Goal: Transaction & Acquisition: Download file/media

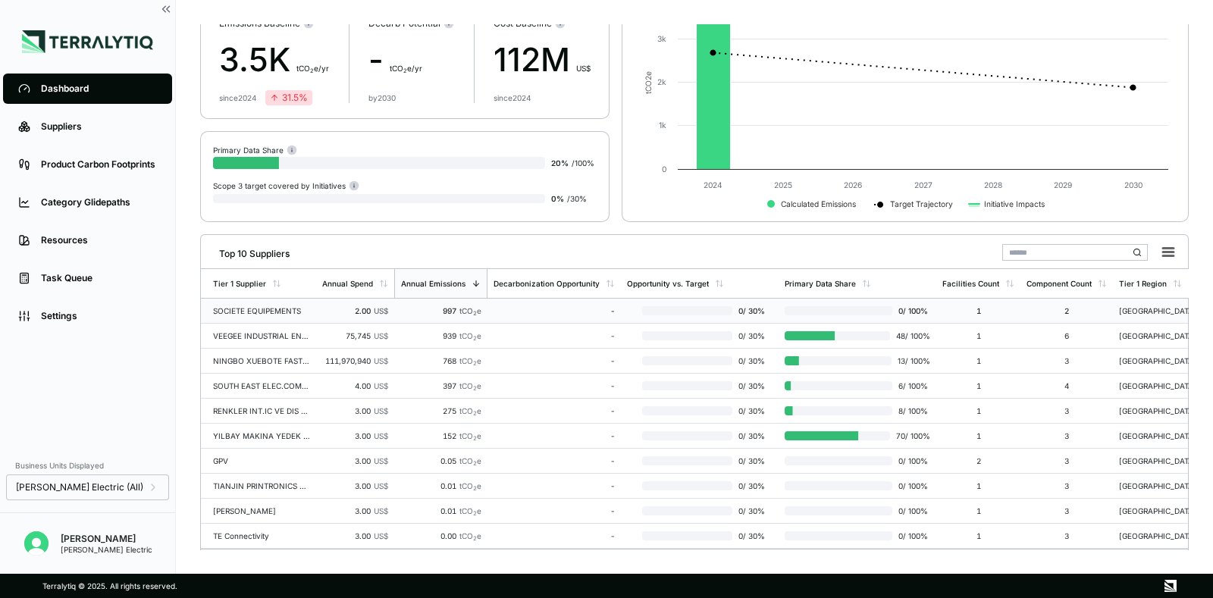
scroll to position [162, 0]
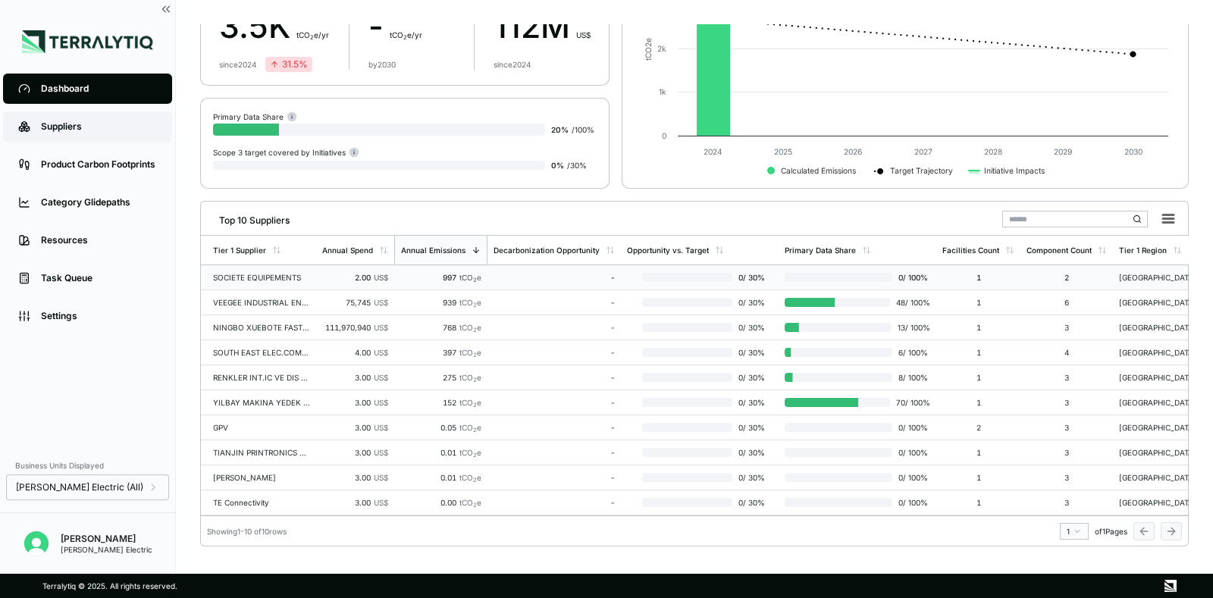
click at [74, 115] on link "Suppliers" at bounding box center [87, 126] width 169 height 30
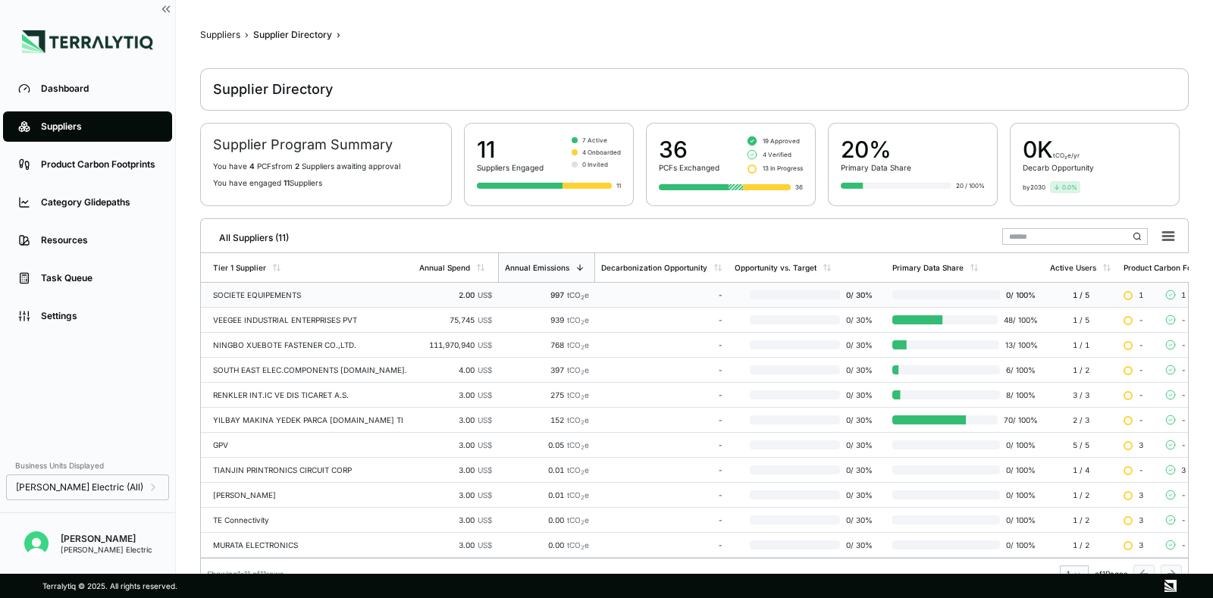
click at [286, 296] on div "SOCIETE EQUIPEMENTS" at bounding box center [310, 294] width 194 height 9
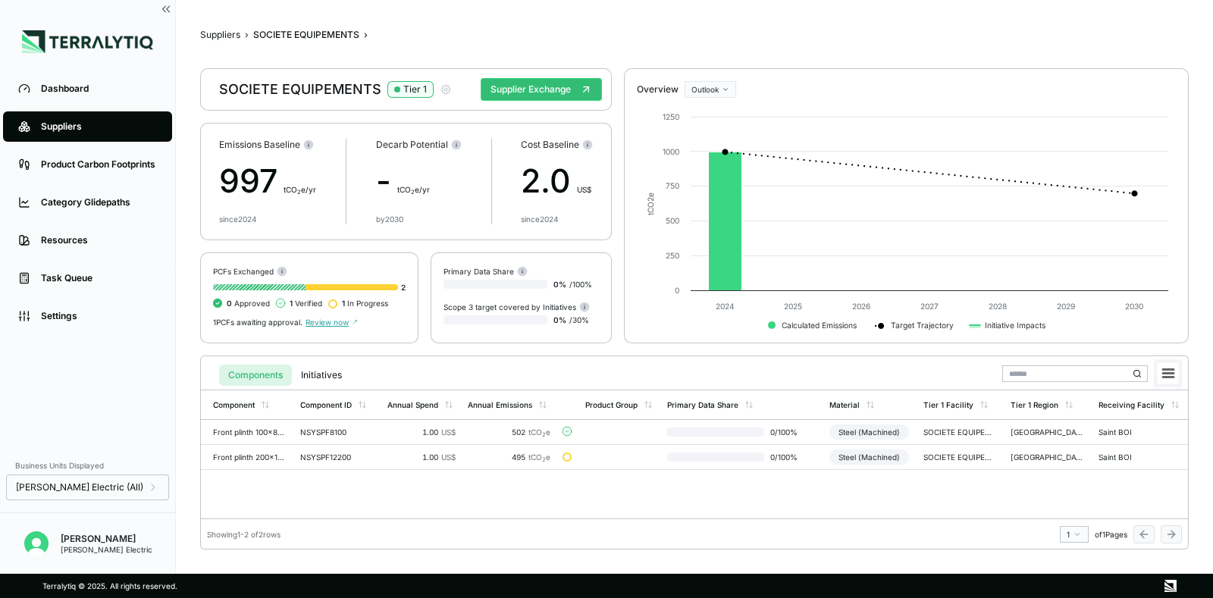
click at [1167, 375] on rect at bounding box center [1168, 373] width 21 height 21
click at [1124, 415] on li "Download XLSX" at bounding box center [1133, 419] width 85 height 15
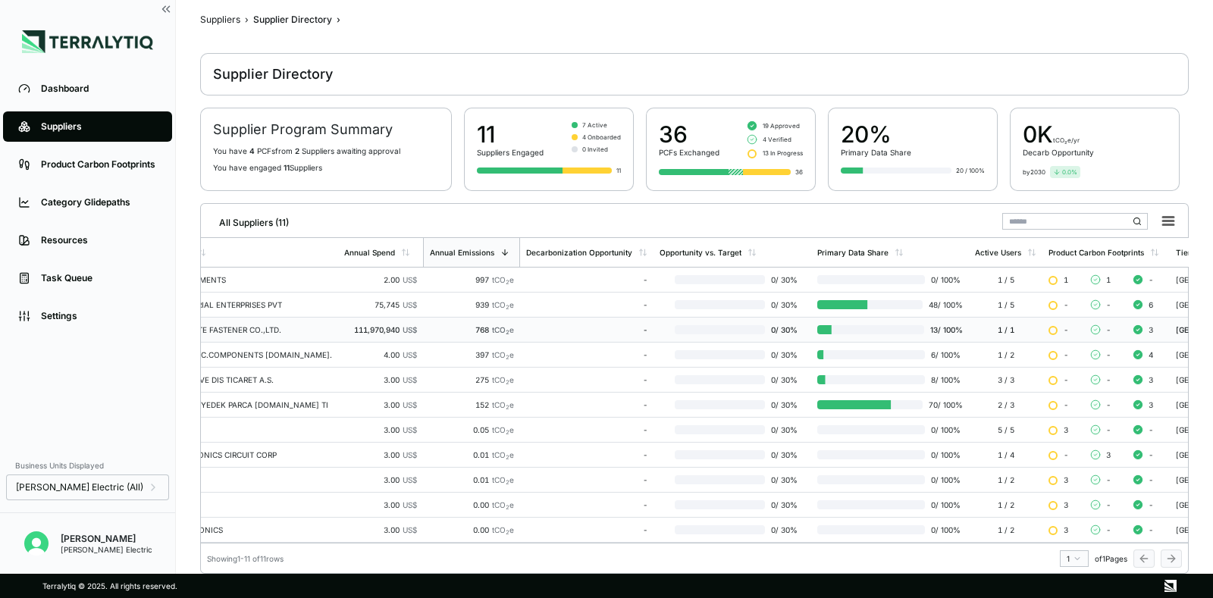
scroll to position [0, 120]
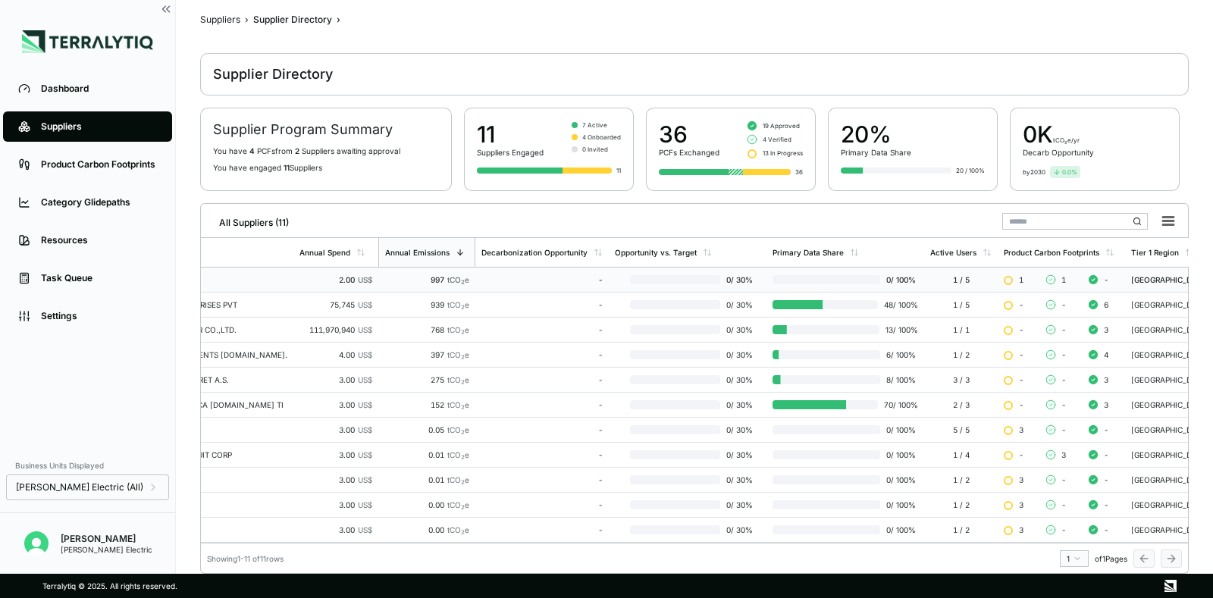
click at [241, 275] on div "SOCIETE EQUIPEMENTS" at bounding box center [190, 279] width 194 height 9
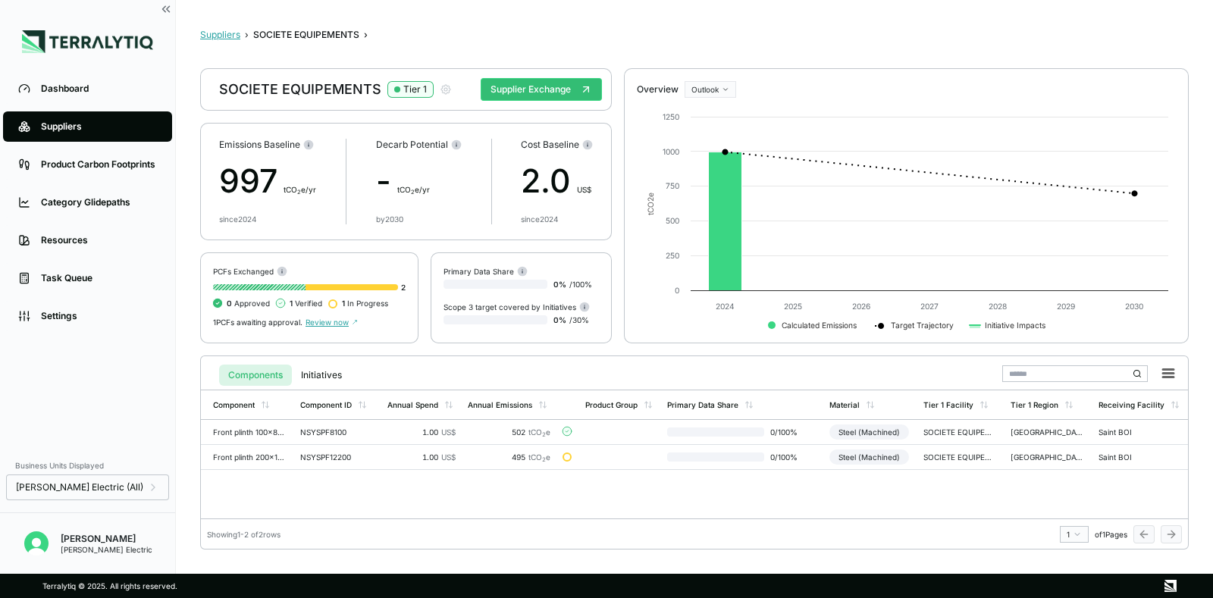
click at [216, 37] on button "Suppliers" at bounding box center [220, 35] width 40 height 12
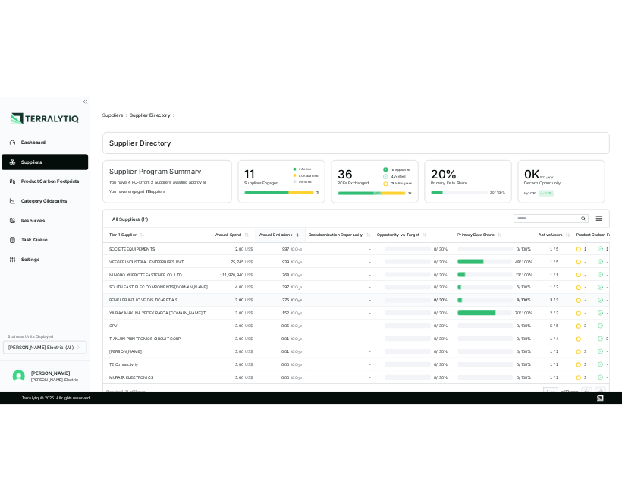
scroll to position [22, 0]
